Goal: Information Seeking & Learning: Learn about a topic

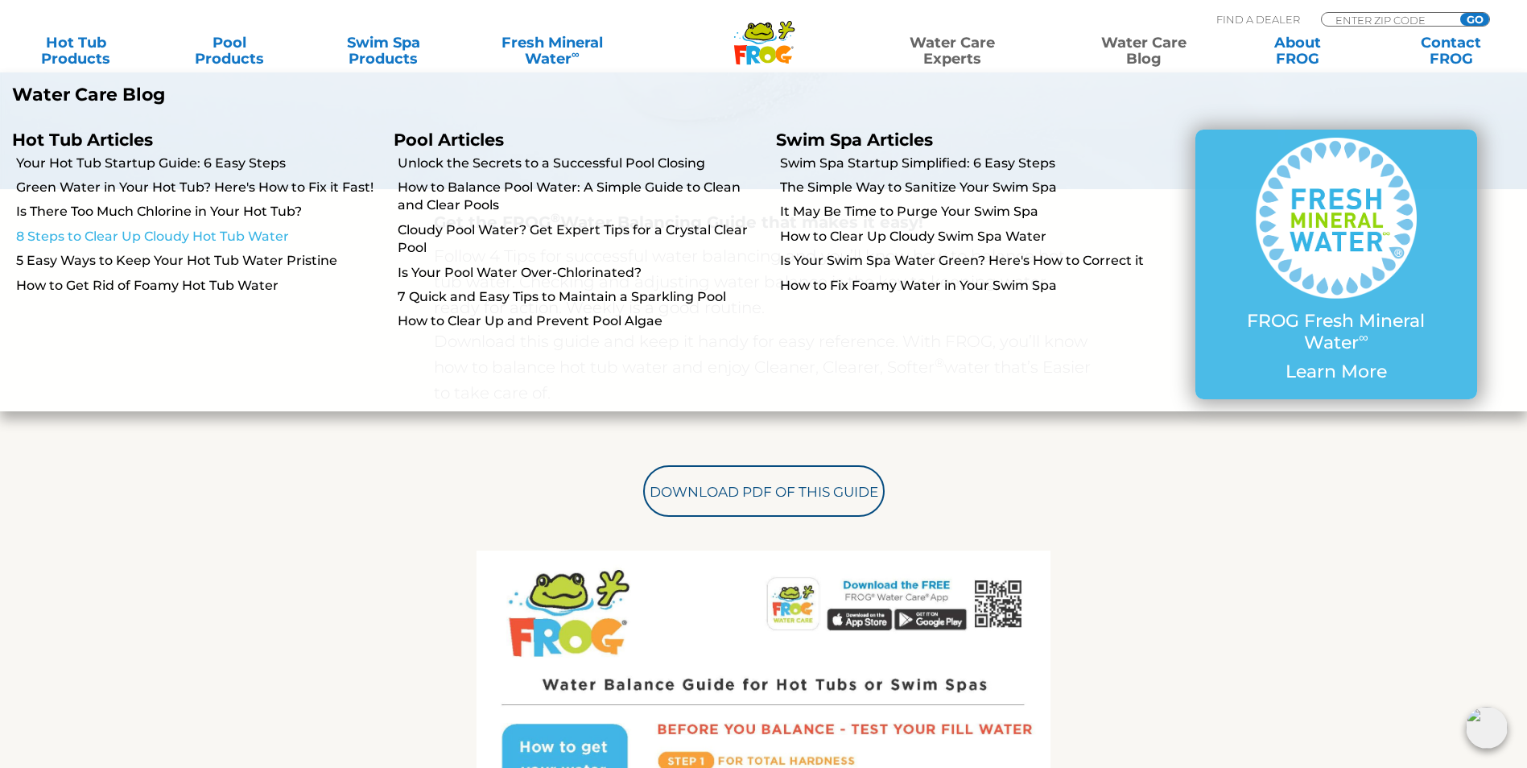
click at [172, 236] on link "8 Steps to Clear Up Cloudy Hot Tub Water" at bounding box center [198, 237] width 365 height 18
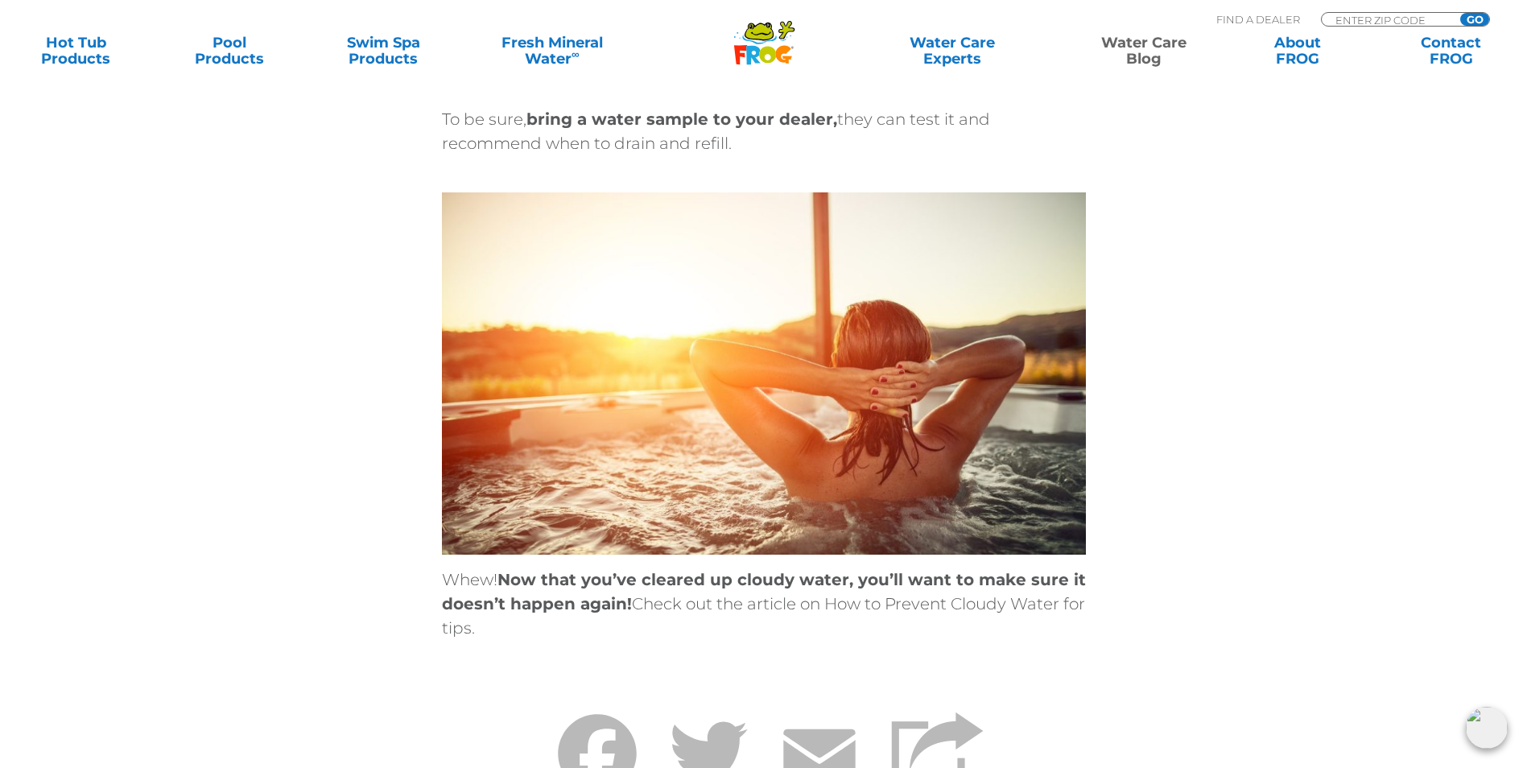
scroll to position [5795, 0]
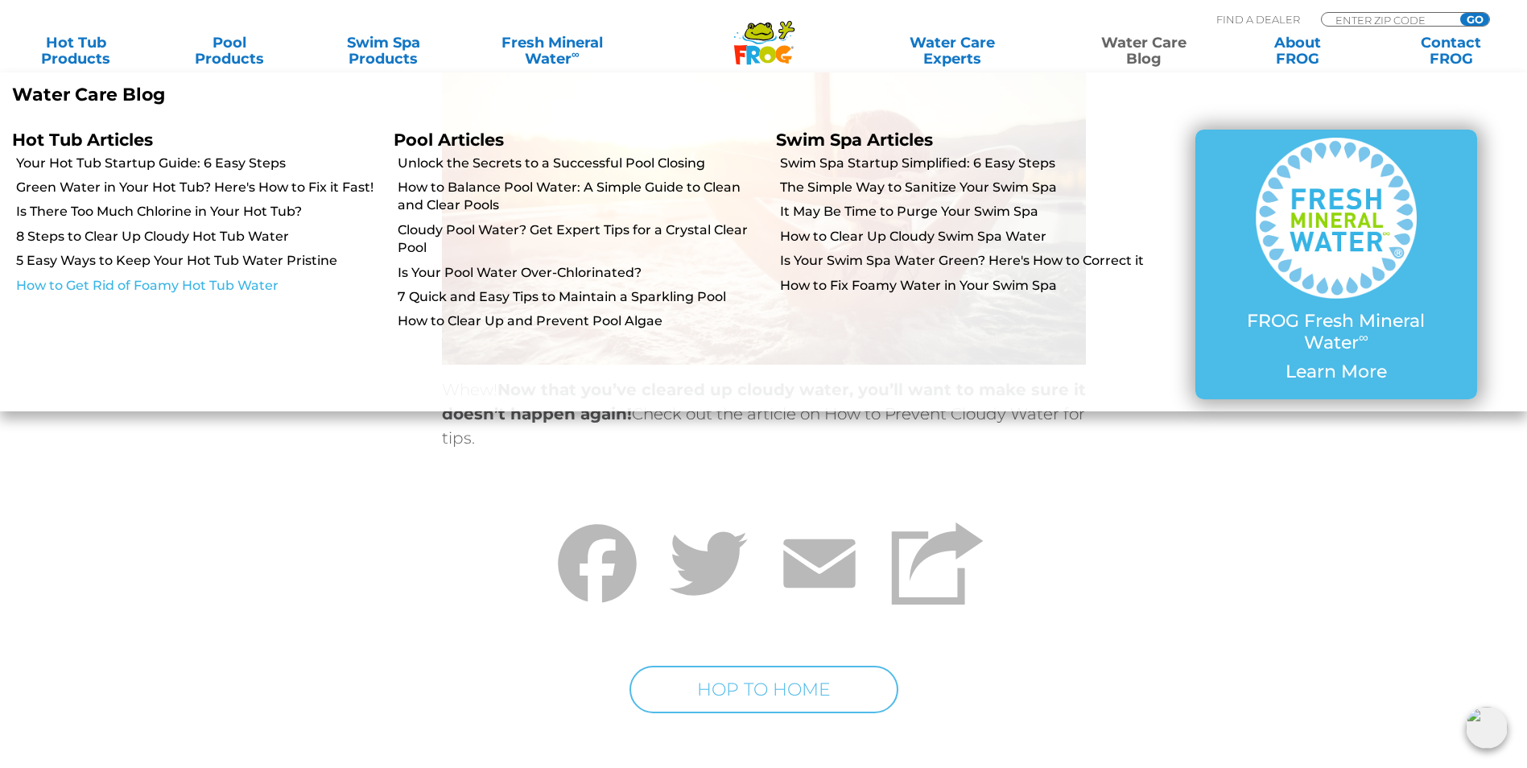
click at [233, 281] on link "How to Get Rid of Foamy Hot Tub Water" at bounding box center [198, 286] width 365 height 18
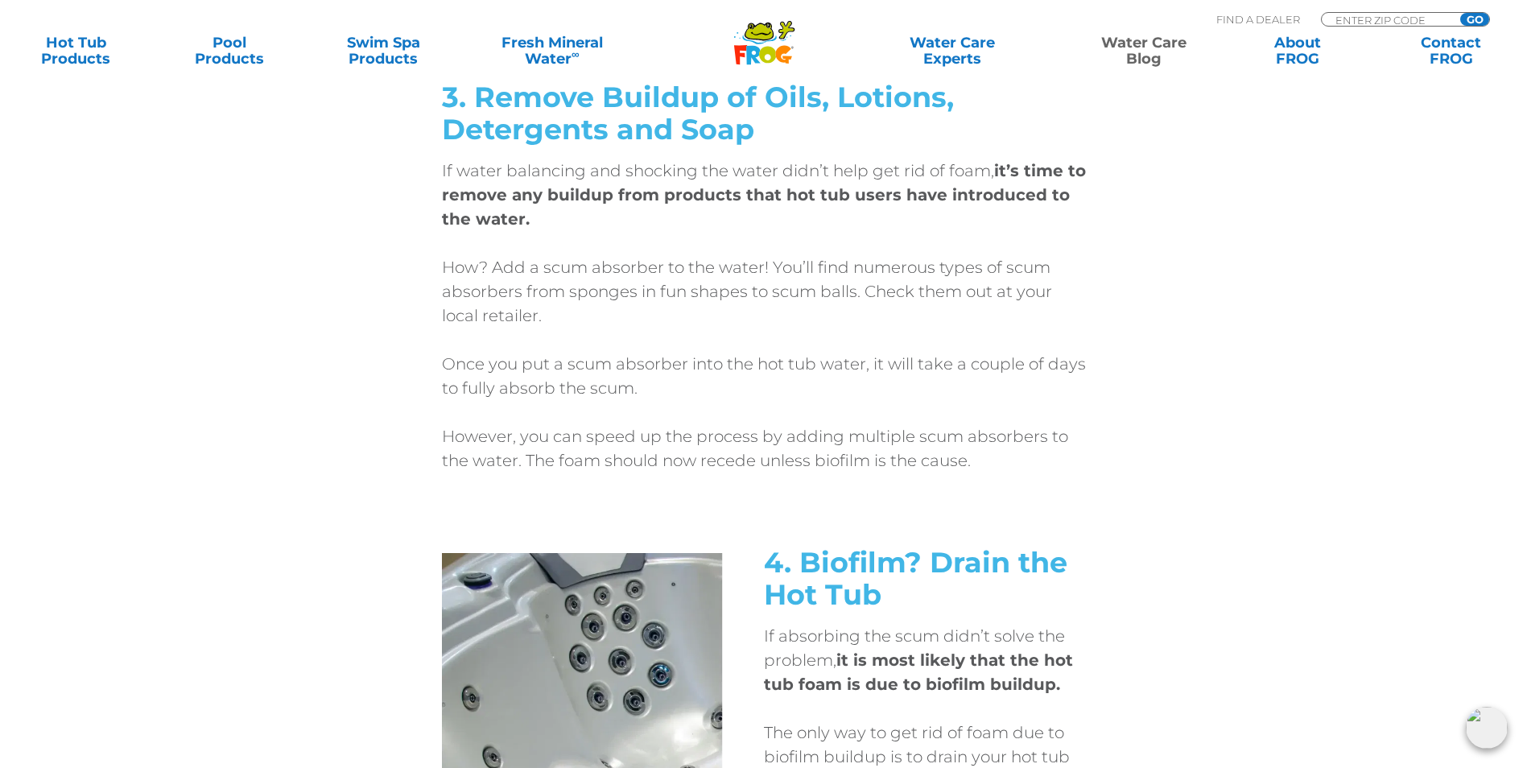
scroll to position [4829, 0]
